Goal: Task Accomplishment & Management: Use online tool/utility

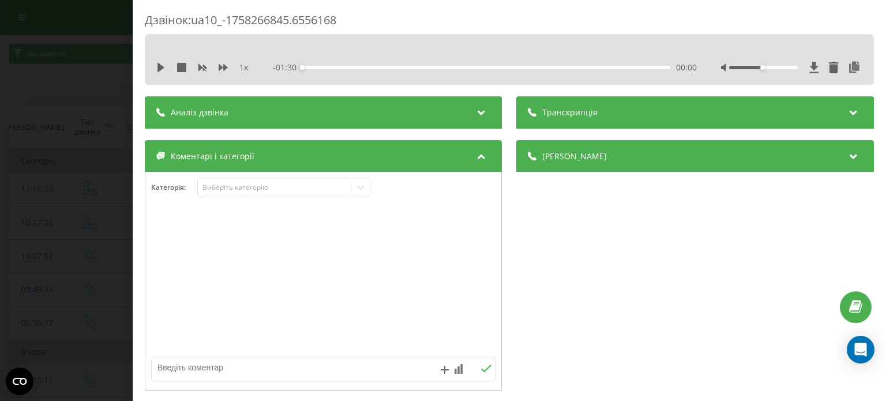
click at [51, 46] on div "Дзвінок : ua10_-1758266845.6556168 1 x - 01:30 00:00 00:00 Транскрипція Для AI-…" at bounding box center [443, 200] width 886 height 401
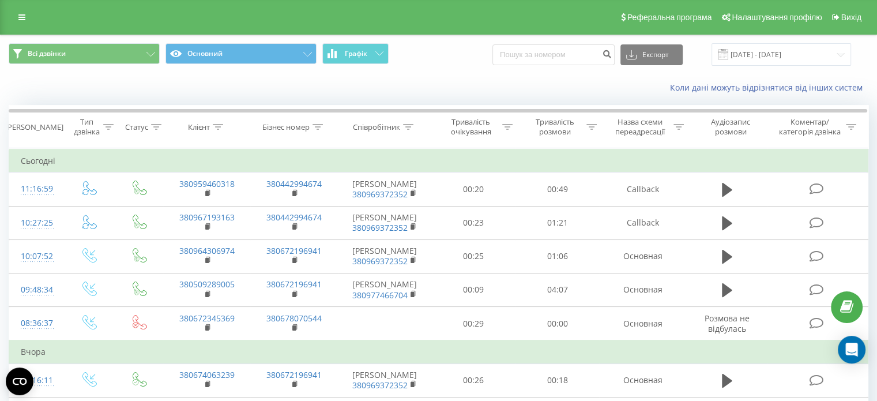
click at [21, 27] on div "Реферальна програма Налаштування профілю Вихід" at bounding box center [438, 17] width 877 height 35
click at [21, 19] on icon at bounding box center [21, 17] width 7 height 8
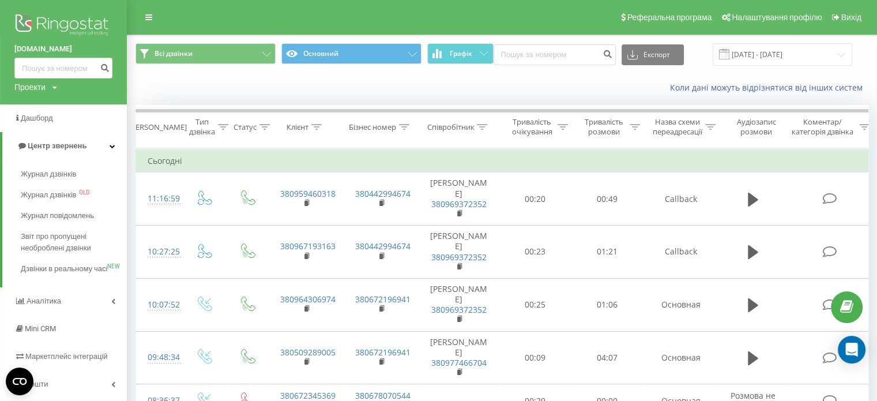
click at [51, 22] on img at bounding box center [63, 26] width 98 height 29
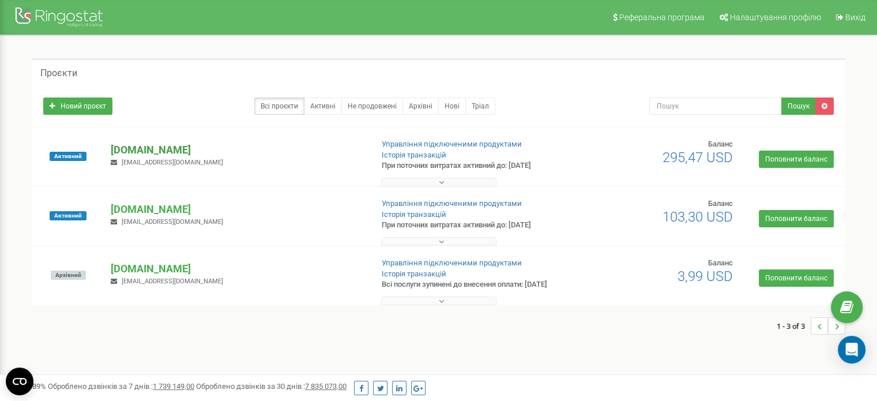
click at [162, 149] on p "[DOMAIN_NAME]" at bounding box center [237, 149] width 252 height 15
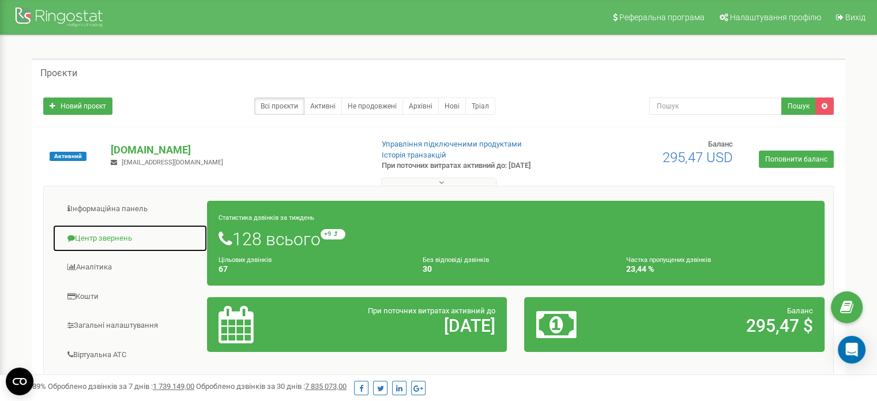
click at [120, 238] on link "Центр звернень" at bounding box center [129, 238] width 155 height 28
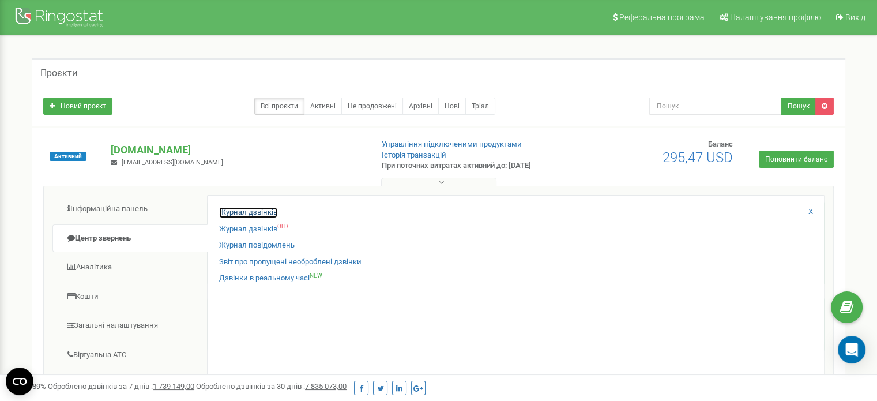
click at [265, 209] on link "Журнал дзвінків" at bounding box center [248, 212] width 58 height 11
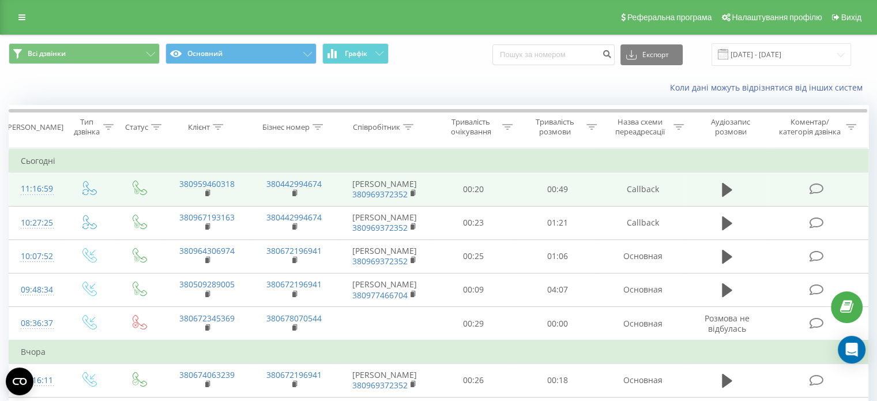
click at [821, 190] on icon at bounding box center [816, 189] width 14 height 12
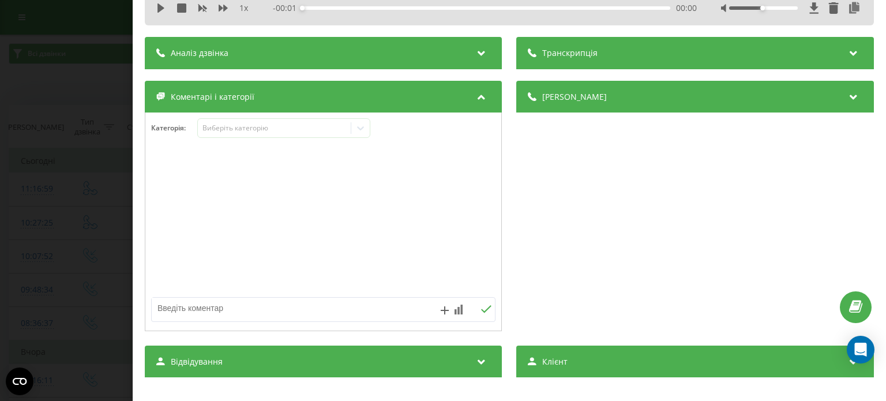
scroll to position [173, 0]
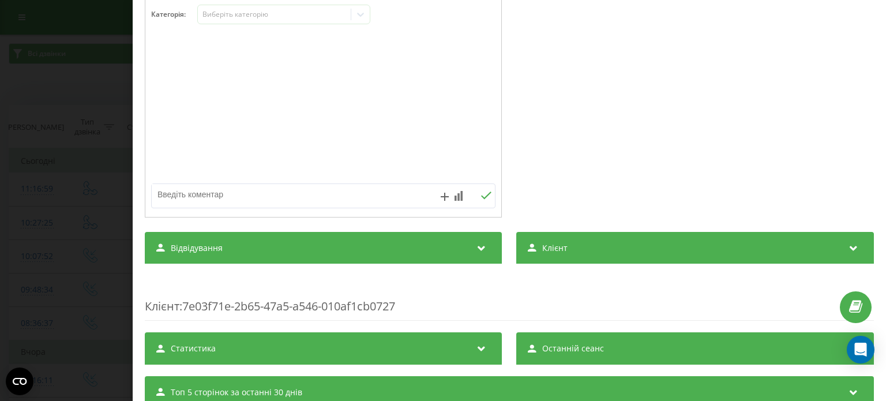
click at [205, 245] on span "Відвідування" at bounding box center [197, 248] width 52 height 12
